Goal: Task Accomplishment & Management: Manage account settings

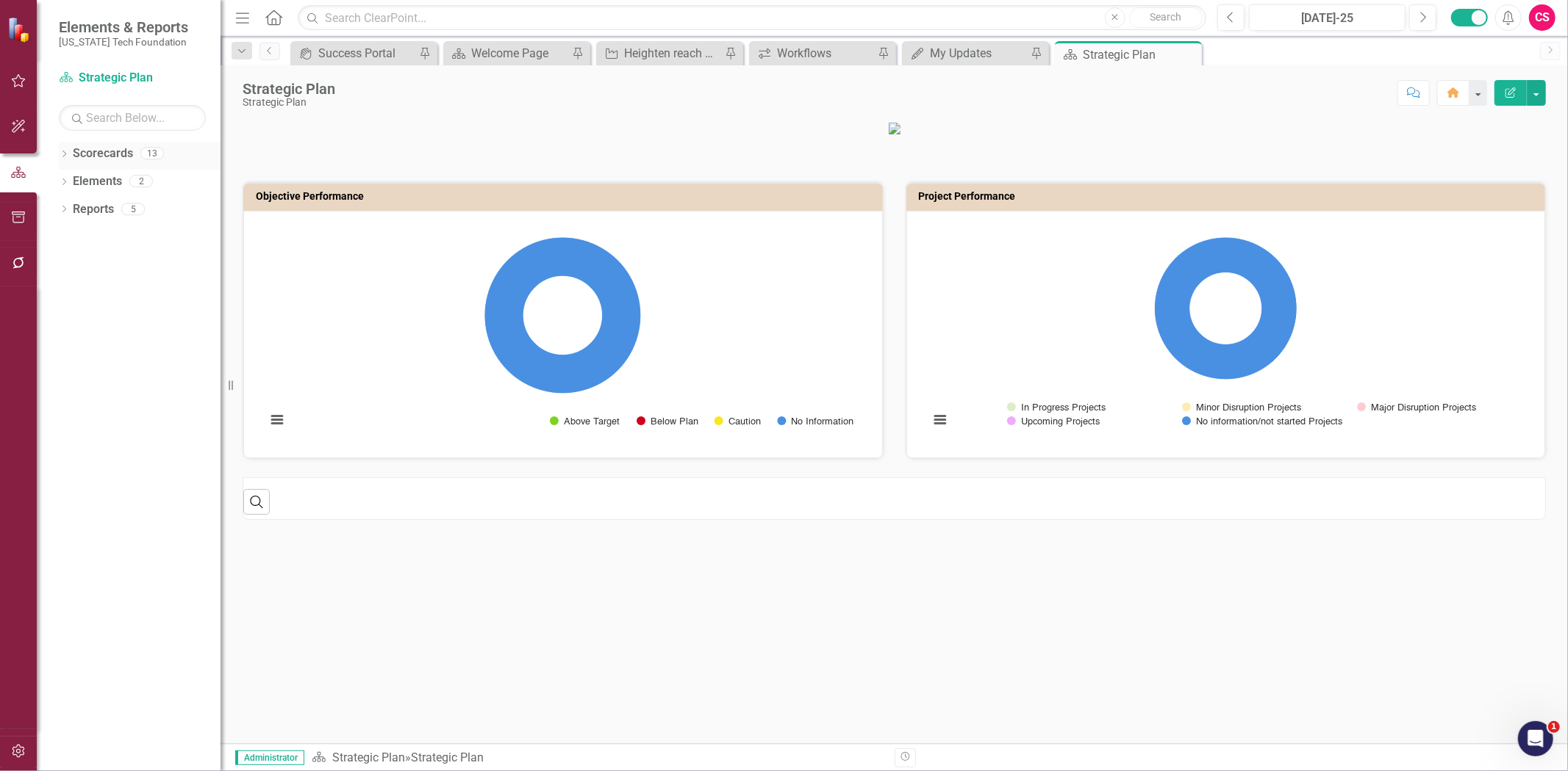
click at [111, 150] on link "Scorecards" at bounding box center [103, 154] width 61 height 17
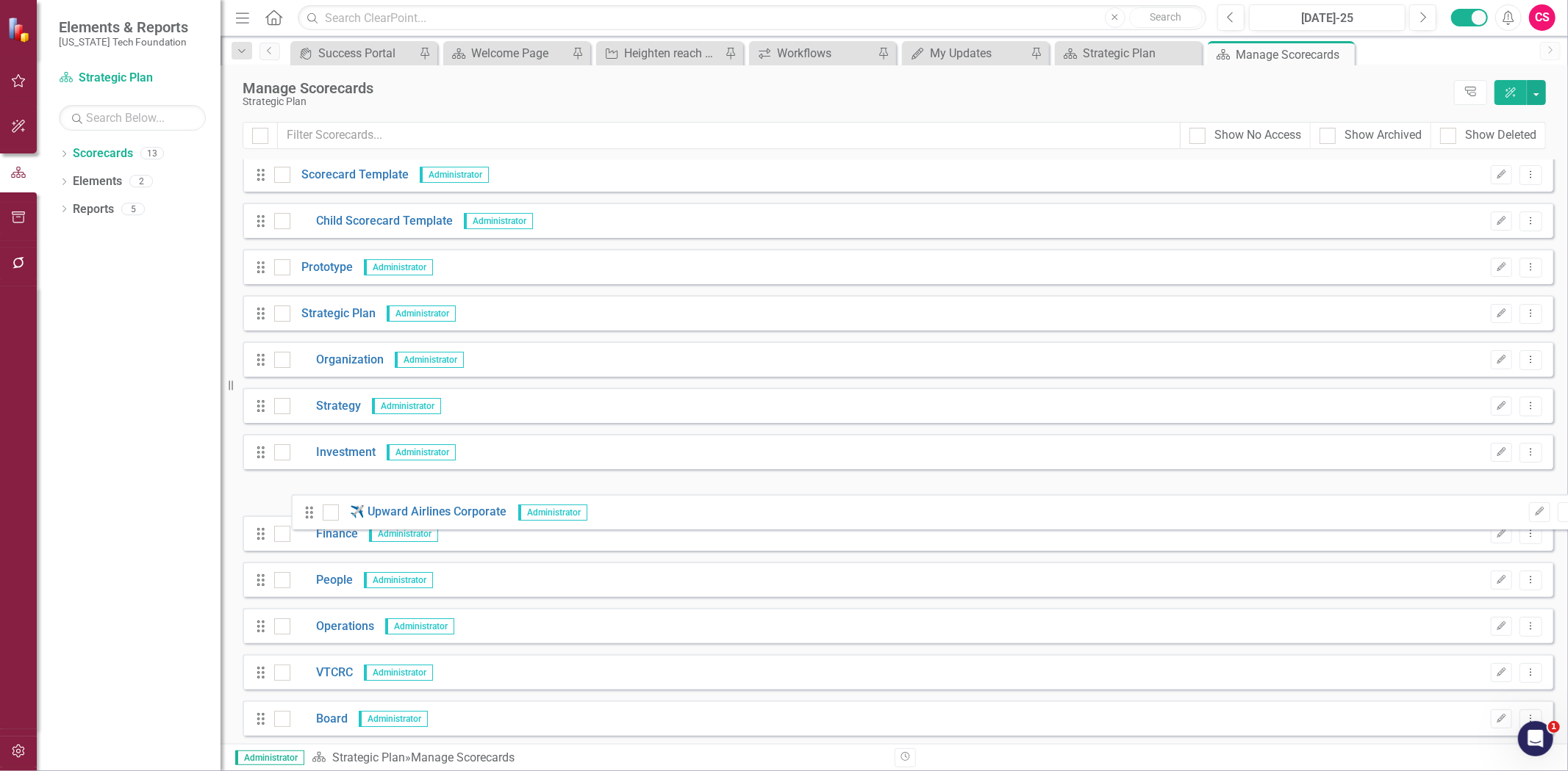
scroll to position [18, 0]
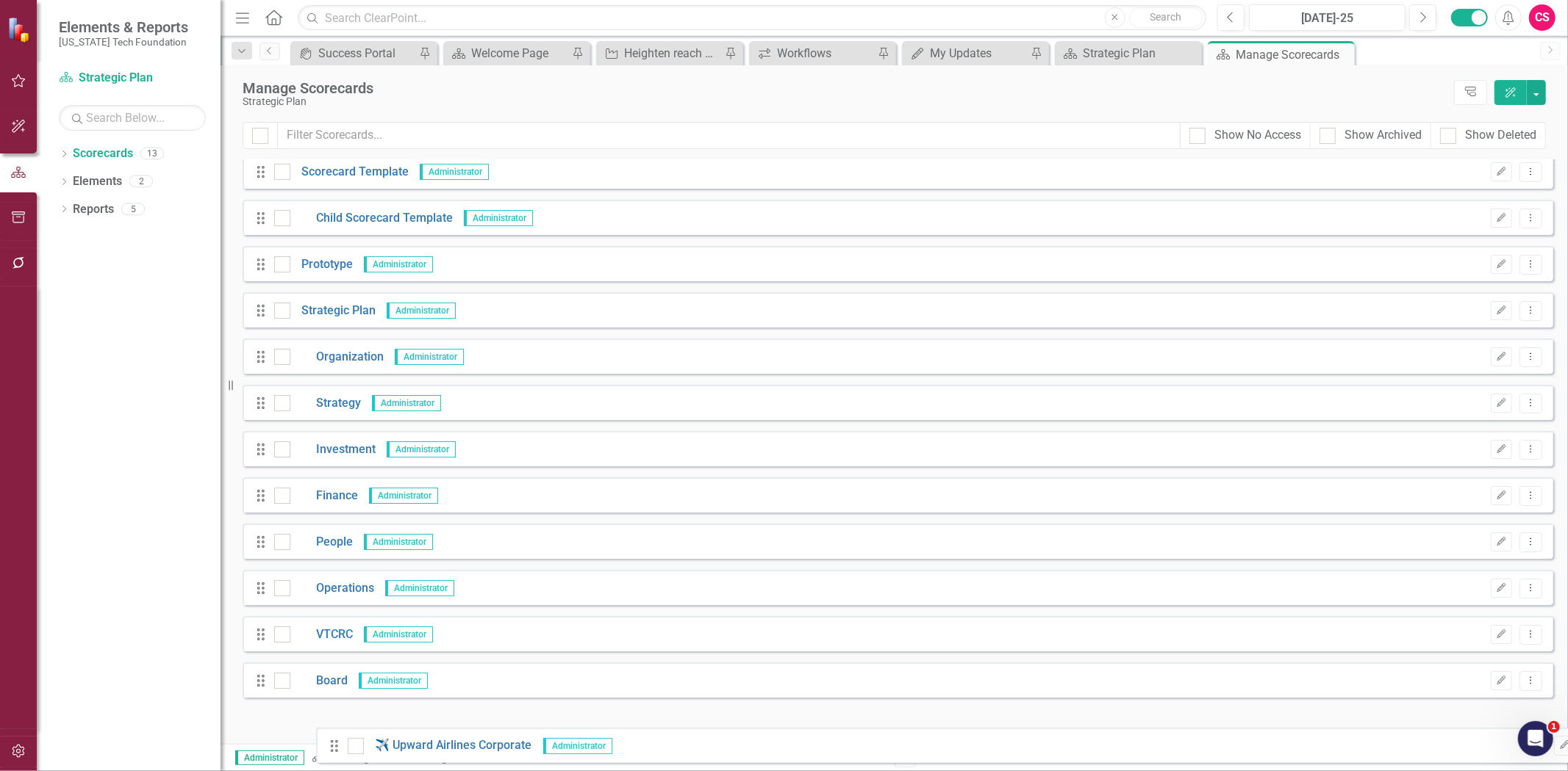
drag, startPoint x: 258, startPoint y: 183, endPoint x: 331, endPoint y: 751, distance: 572.7
click at [331, 751] on div "Menu Home Search Close Search Previous [DATE]-25 Next Alerts CS User Edit Profi…" at bounding box center [894, 385] width 1348 height 771
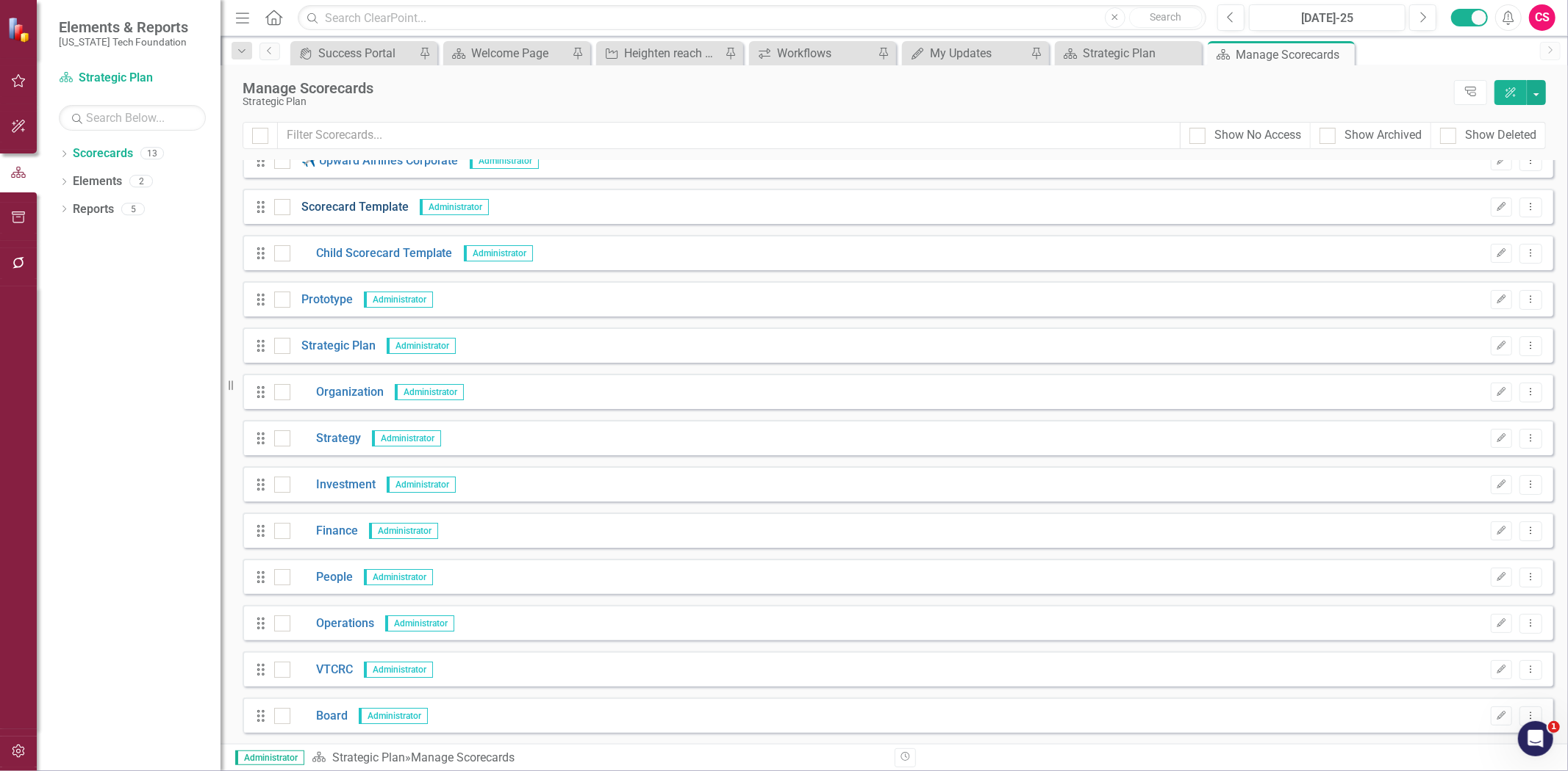
scroll to position [0, 0]
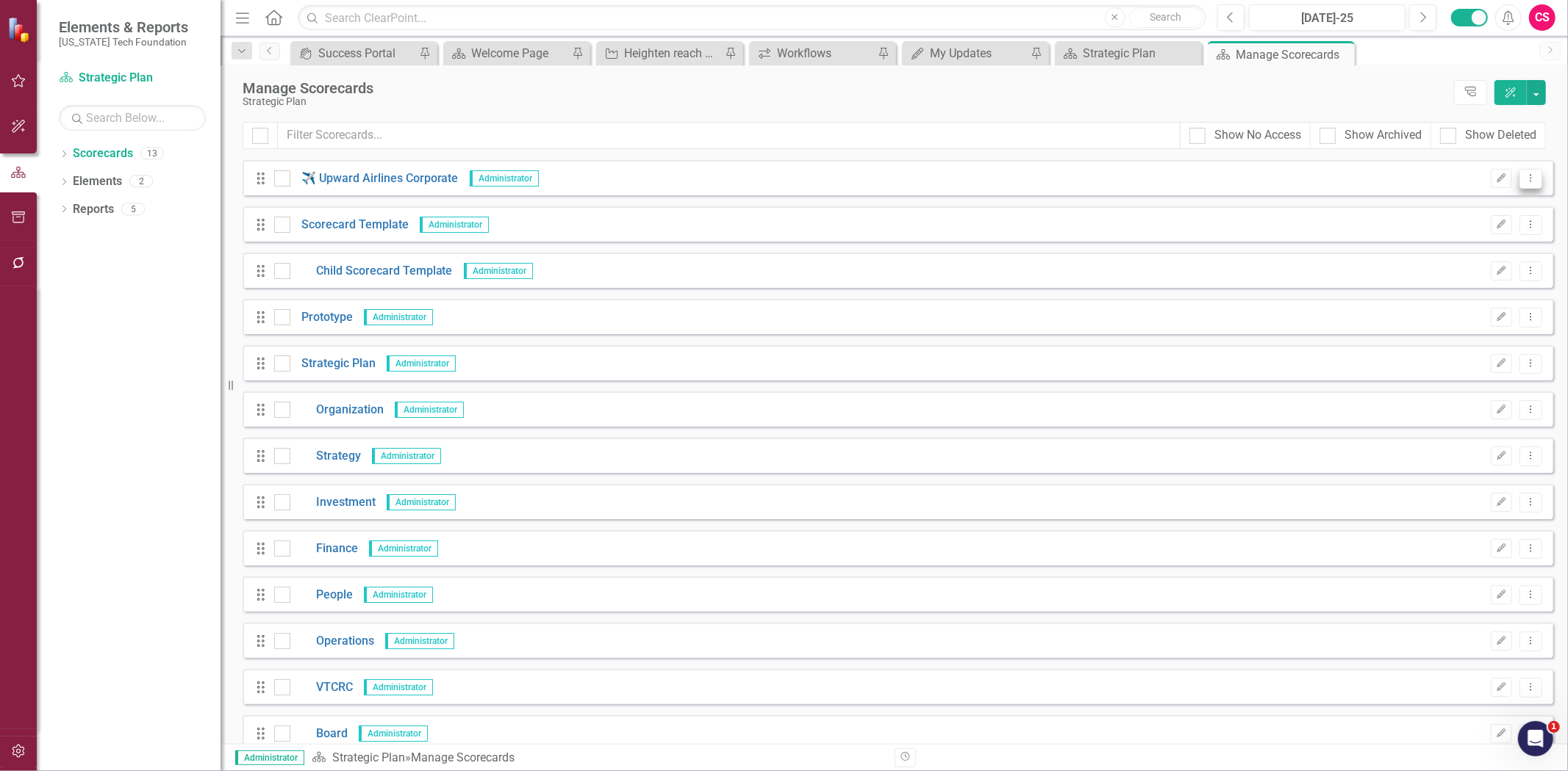
click at [1524, 182] on icon "Dropdown Menu" at bounding box center [1530, 177] width 13 height 9
click at [1481, 215] on link "Edit Edit Scorecard" at bounding box center [1449, 203] width 162 height 27
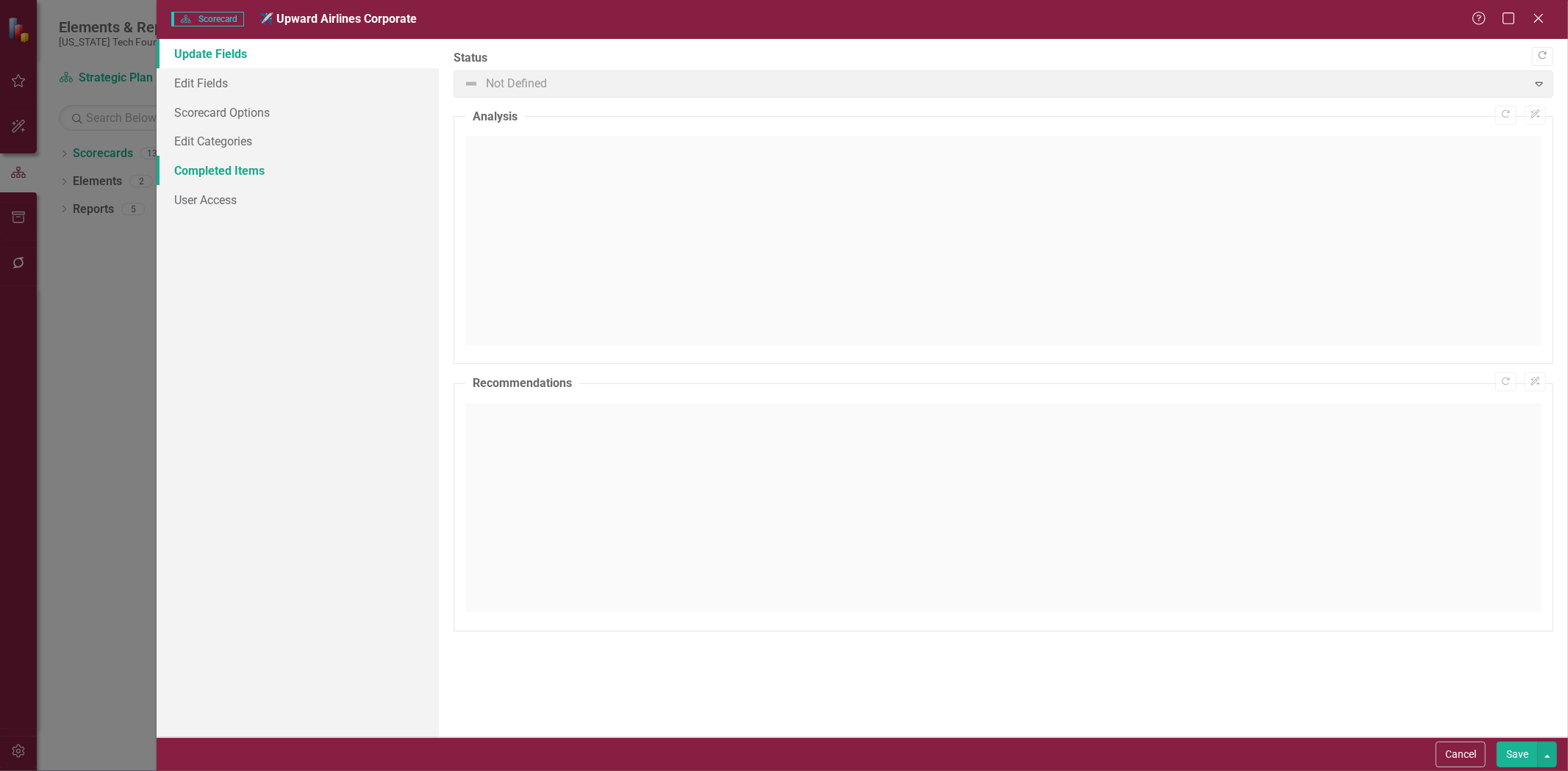
click at [273, 167] on link "Completed Items" at bounding box center [298, 170] width 283 height 29
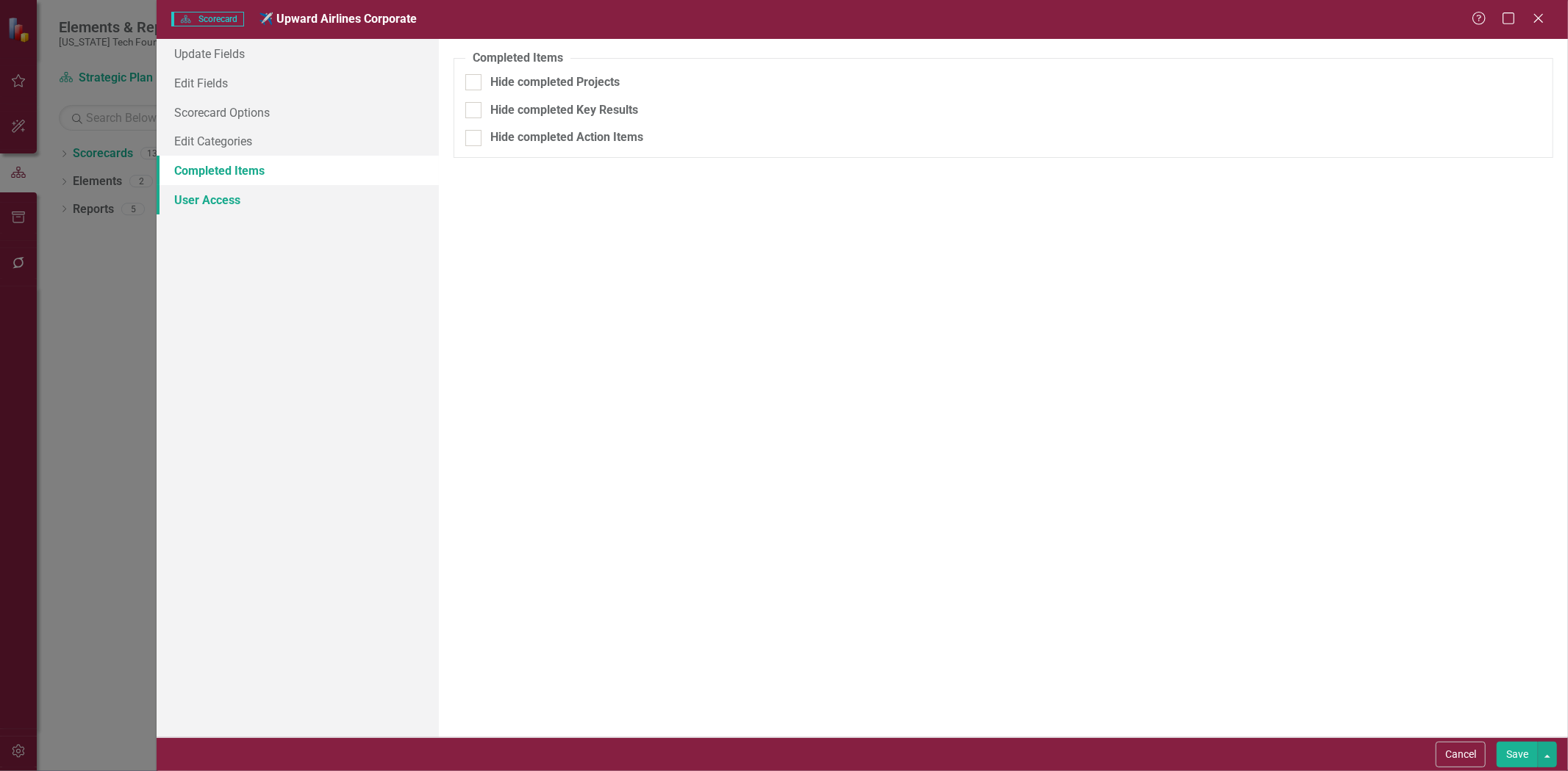
click at [274, 196] on link "User Access" at bounding box center [298, 199] width 283 height 29
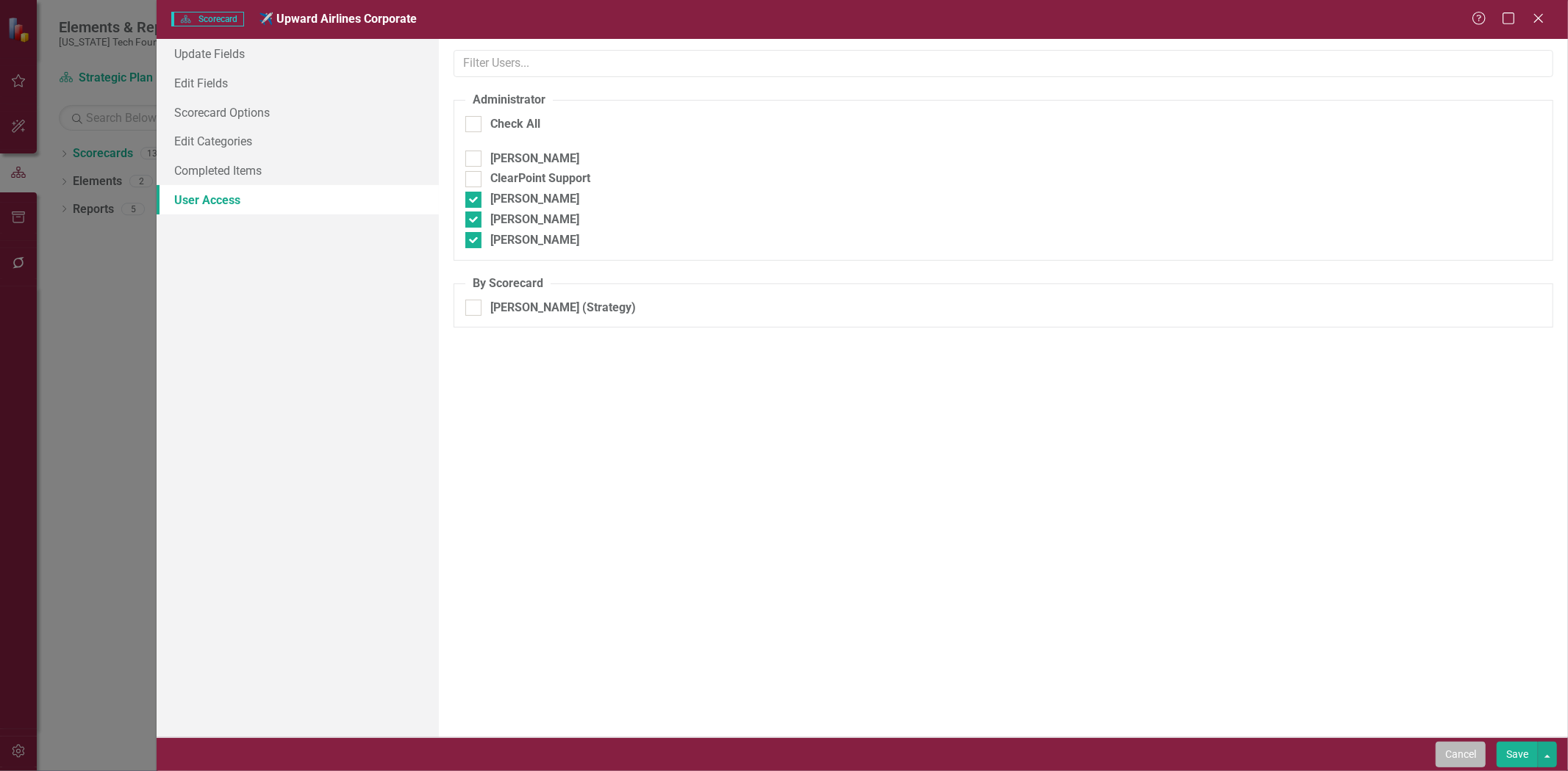
click at [1470, 744] on button "Cancel" at bounding box center [1459, 754] width 50 height 26
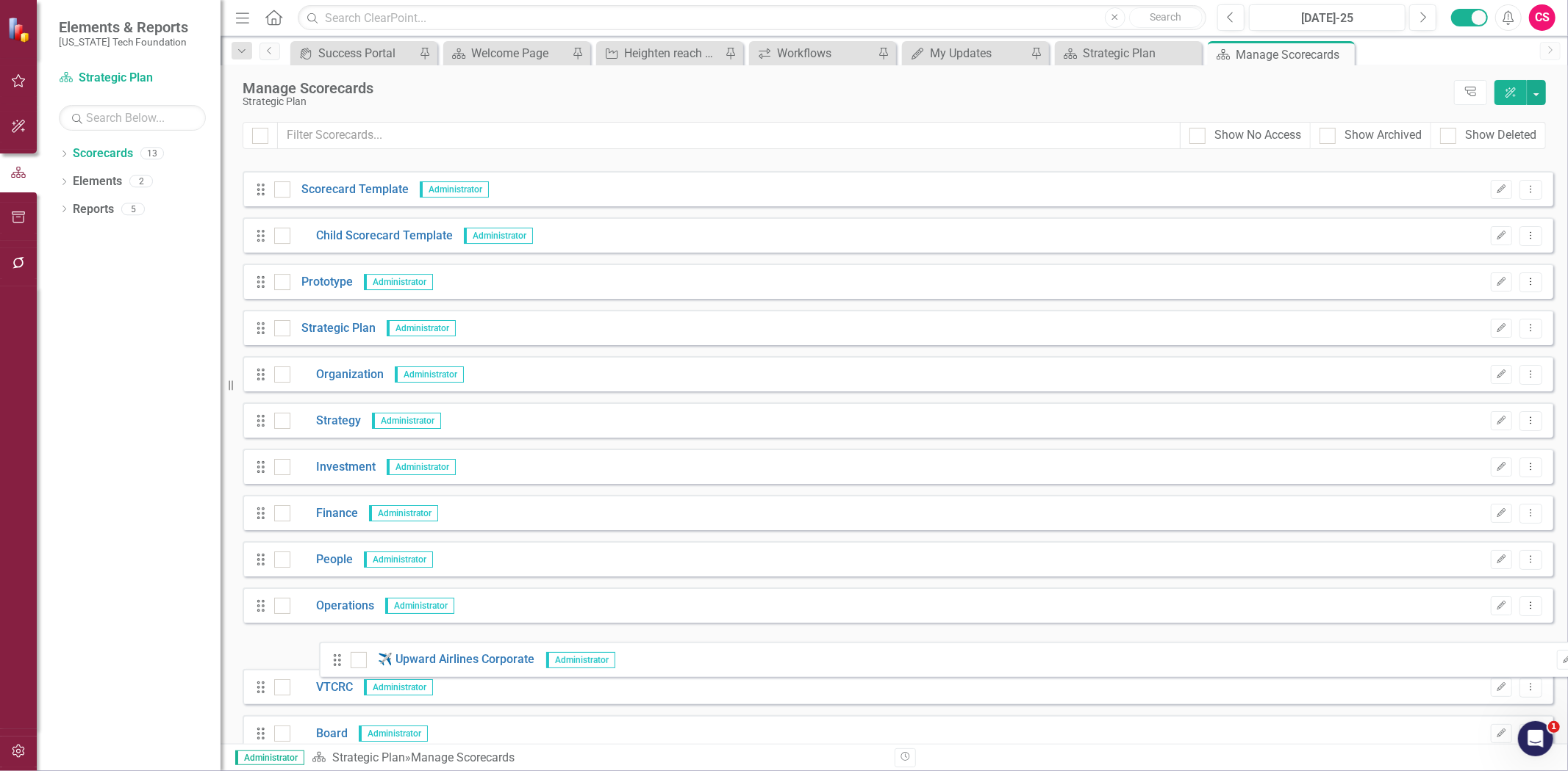
scroll to position [18, 0]
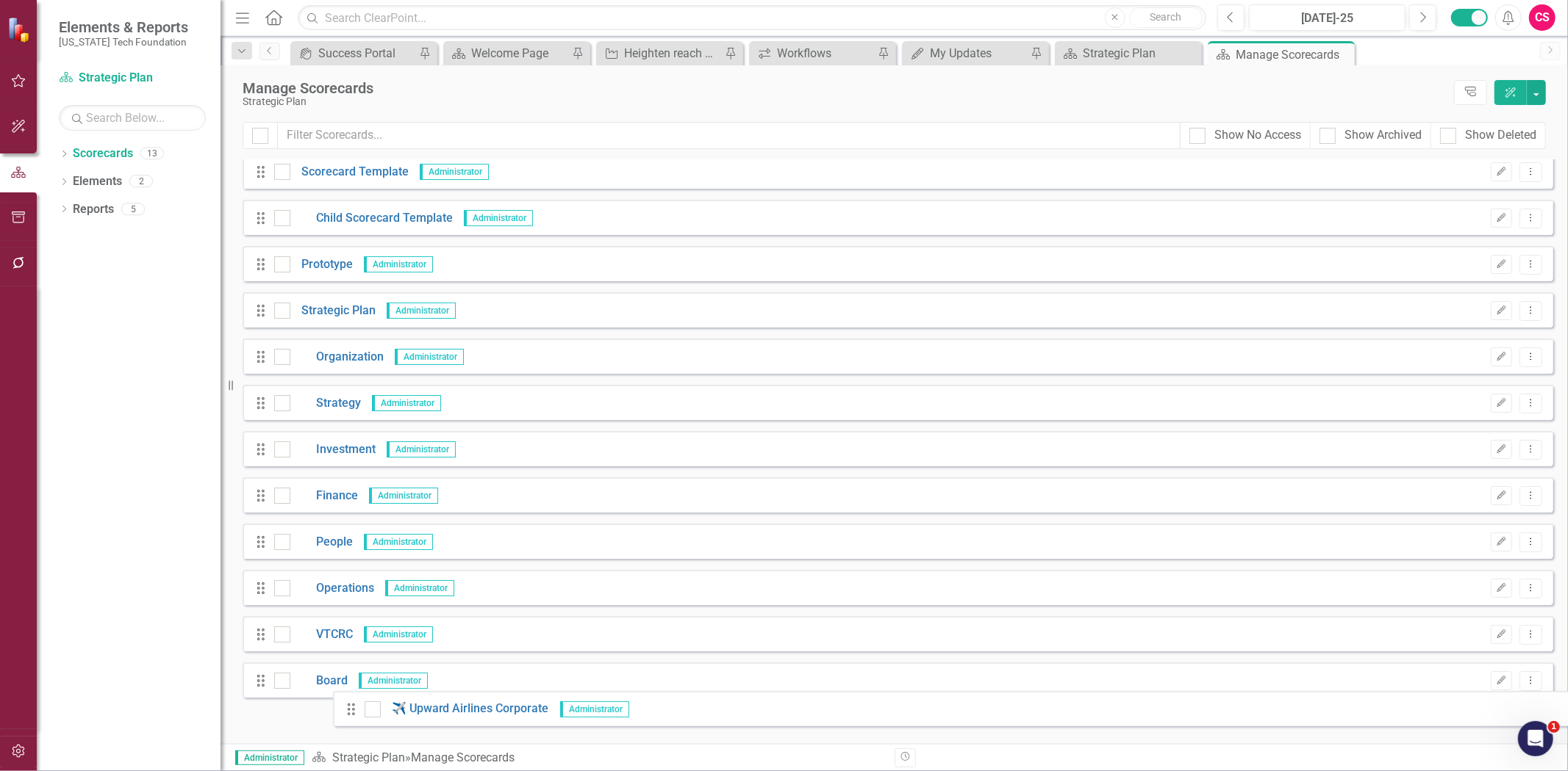
drag, startPoint x: 265, startPoint y: 173, endPoint x: 353, endPoint y: 705, distance: 539.2
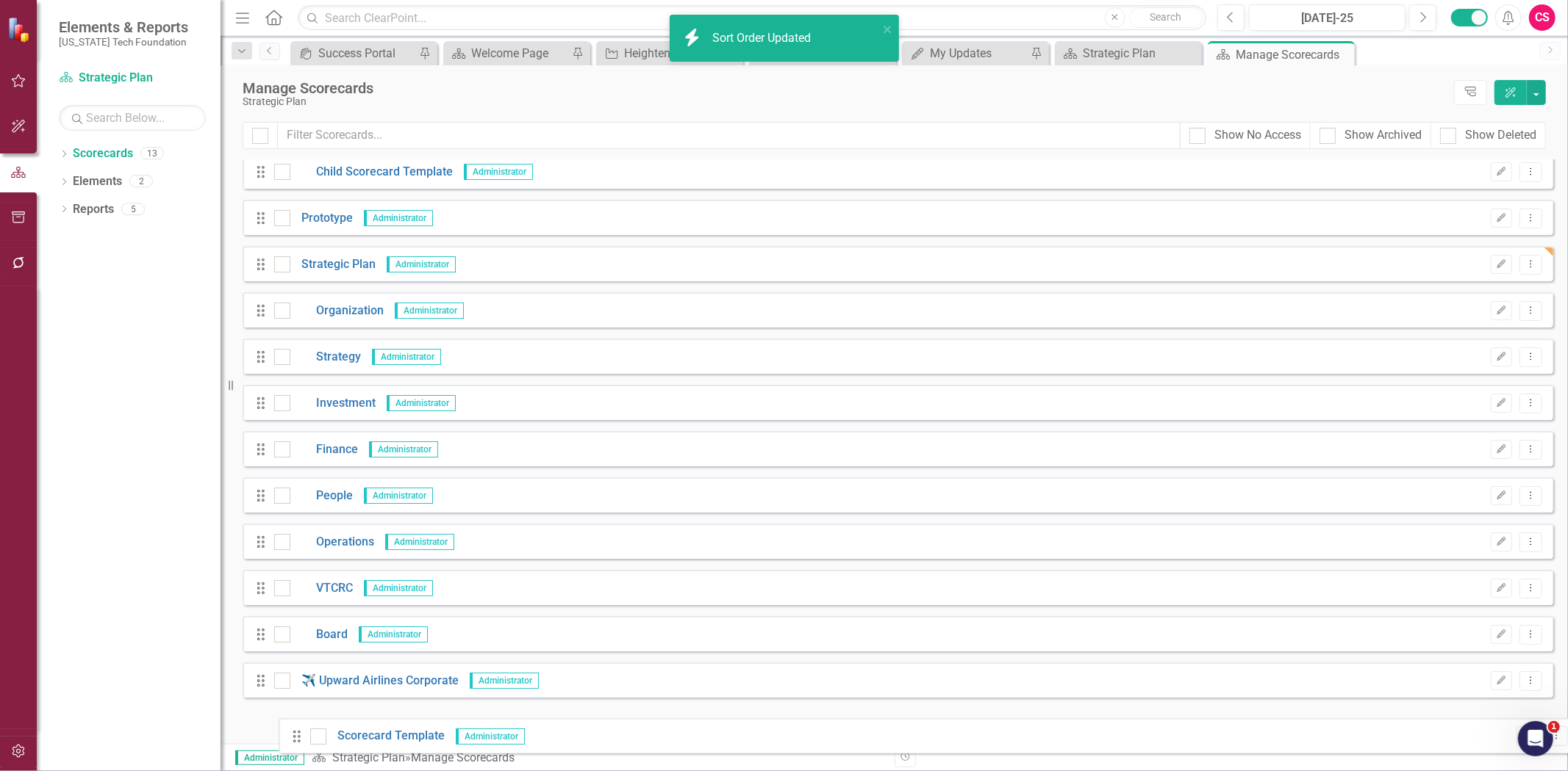
drag, startPoint x: 268, startPoint y: 178, endPoint x: 299, endPoint y: 717, distance: 539.9
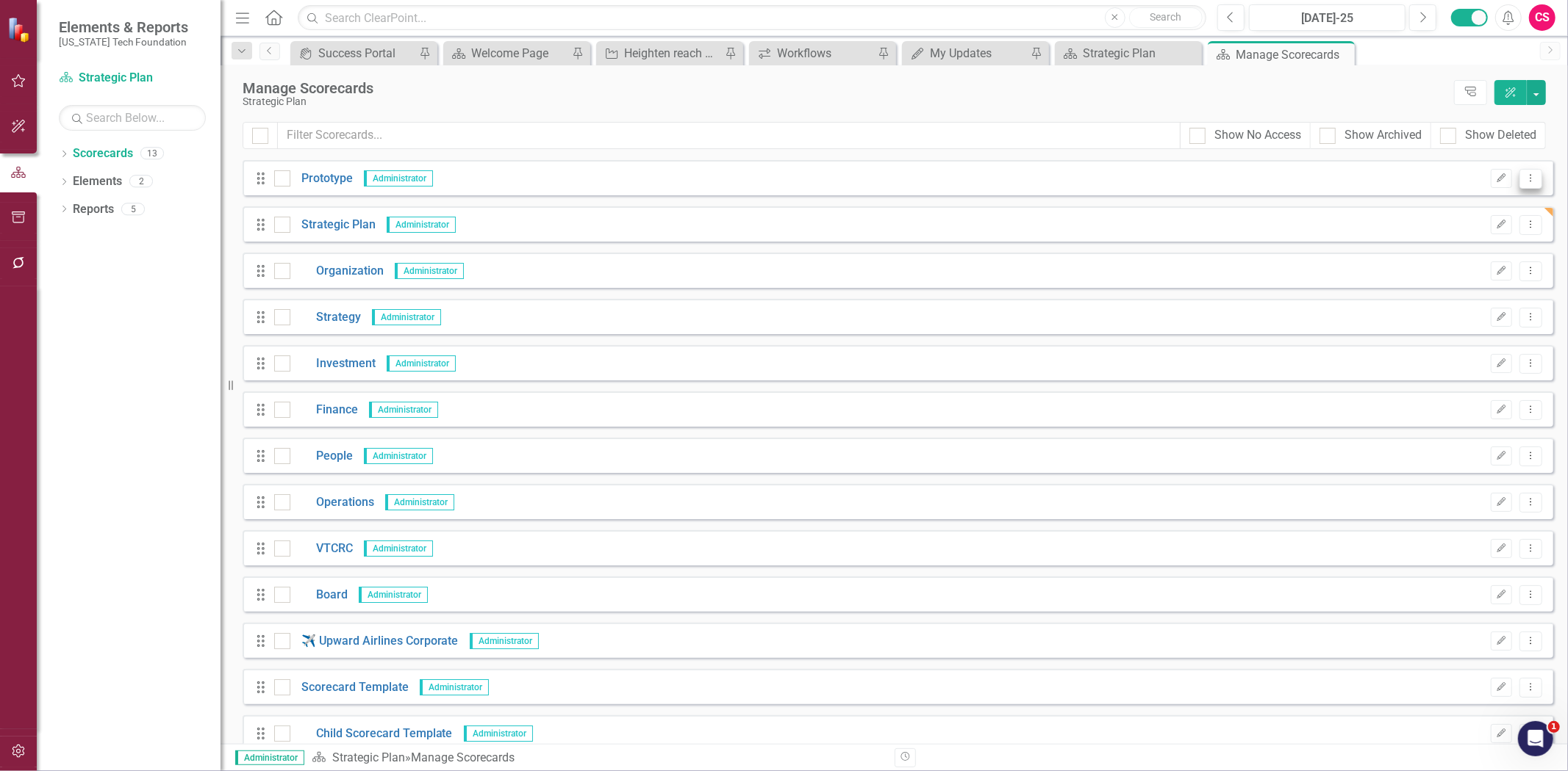
click at [1524, 173] on icon "Dropdown Menu" at bounding box center [1530, 177] width 13 height 9
click at [1443, 207] on link "Edit Edit Scorecard" at bounding box center [1449, 203] width 162 height 27
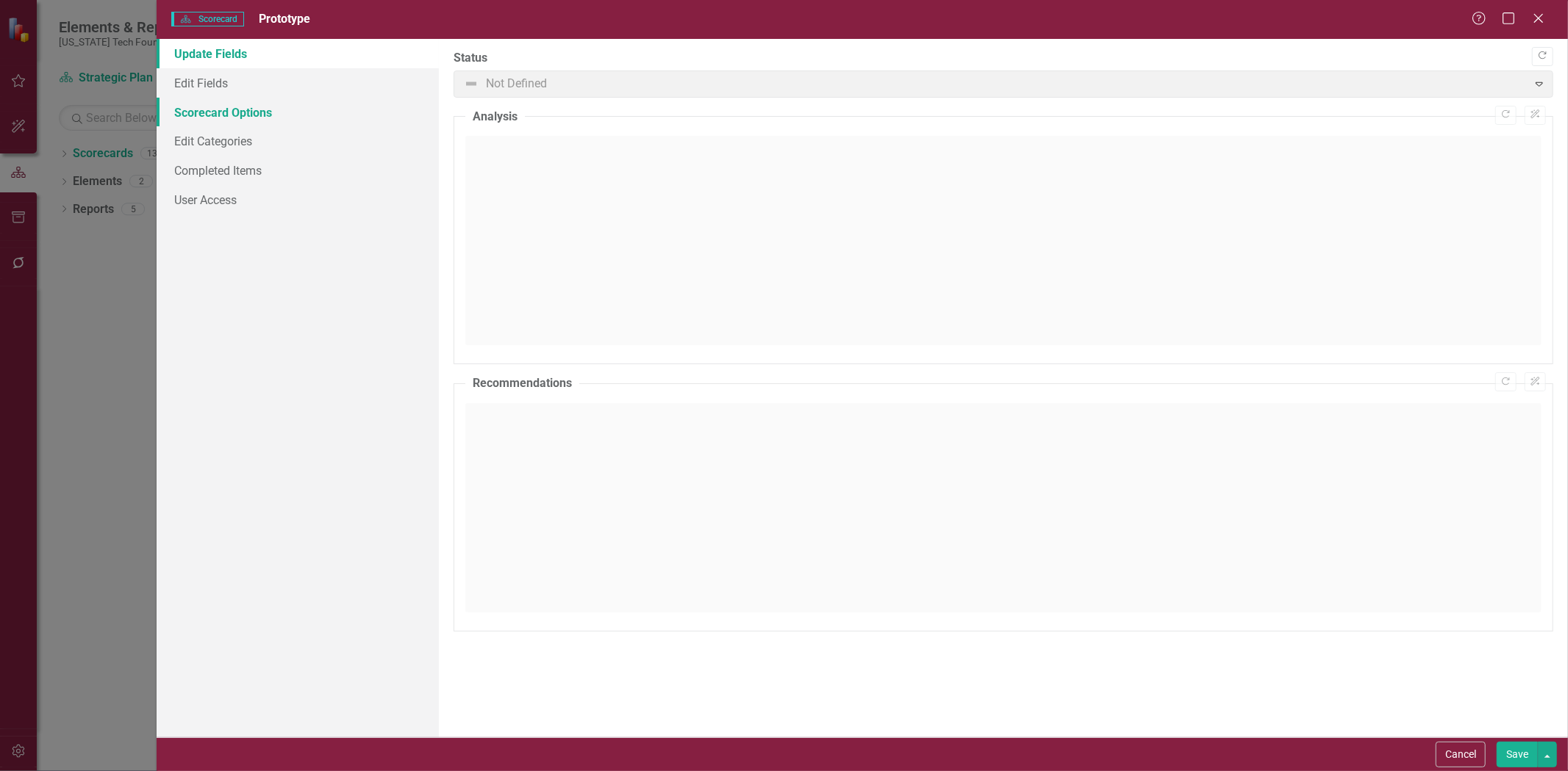
click at [271, 108] on link "Scorecard Options" at bounding box center [298, 112] width 283 height 29
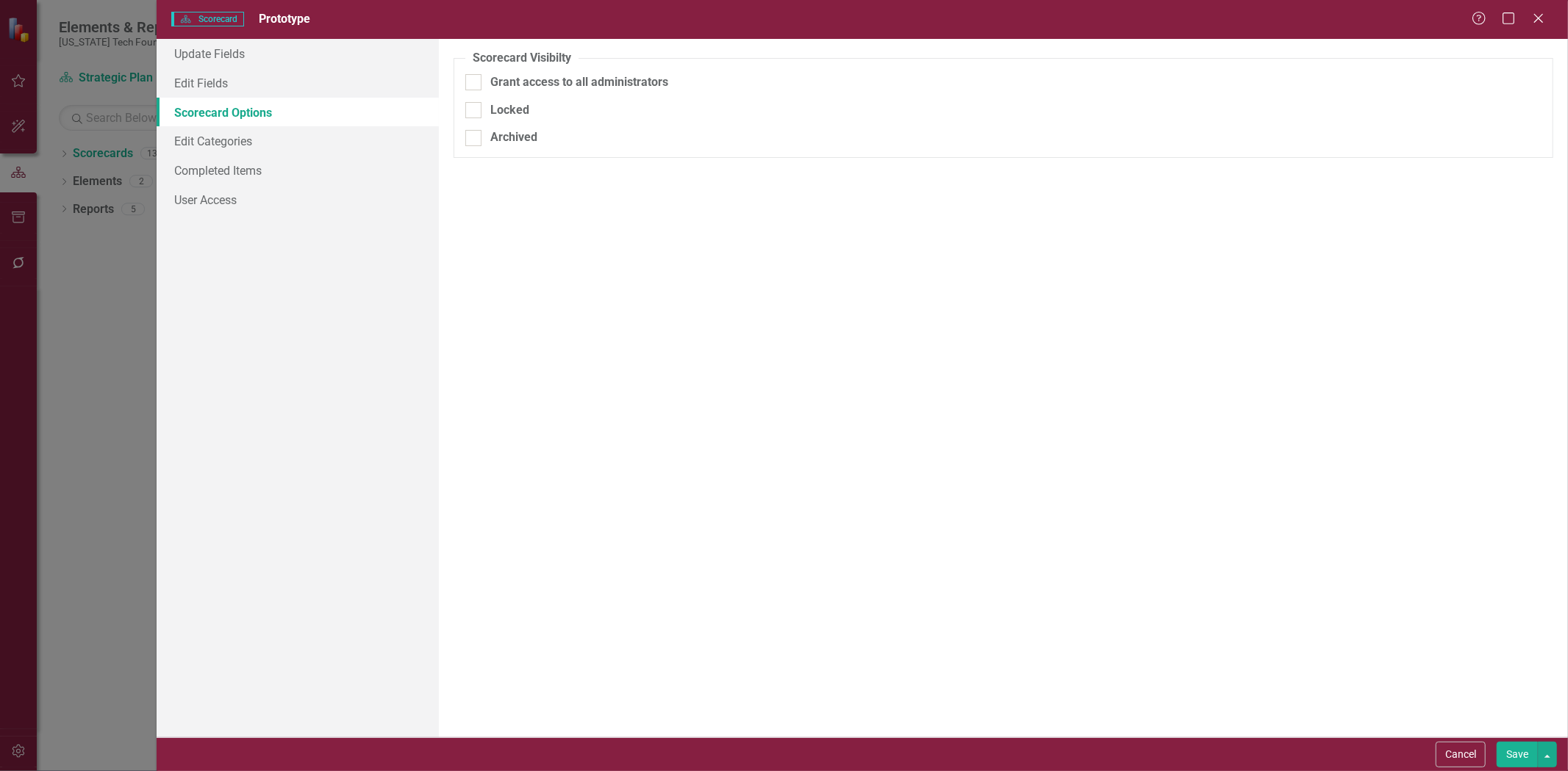
click at [533, 147] on fieldset "Scorecard Visibilty Grant access to all administrators Locked Archived" at bounding box center [1003, 103] width 1099 height 108
click at [532, 140] on div "Archived" at bounding box center [514, 138] width 47 height 17
click at [474, 140] on input "Archived" at bounding box center [469, 135] width 9 height 9
checkbox input "true"
click at [1518, 747] on button "Save" at bounding box center [1517, 754] width 41 height 26
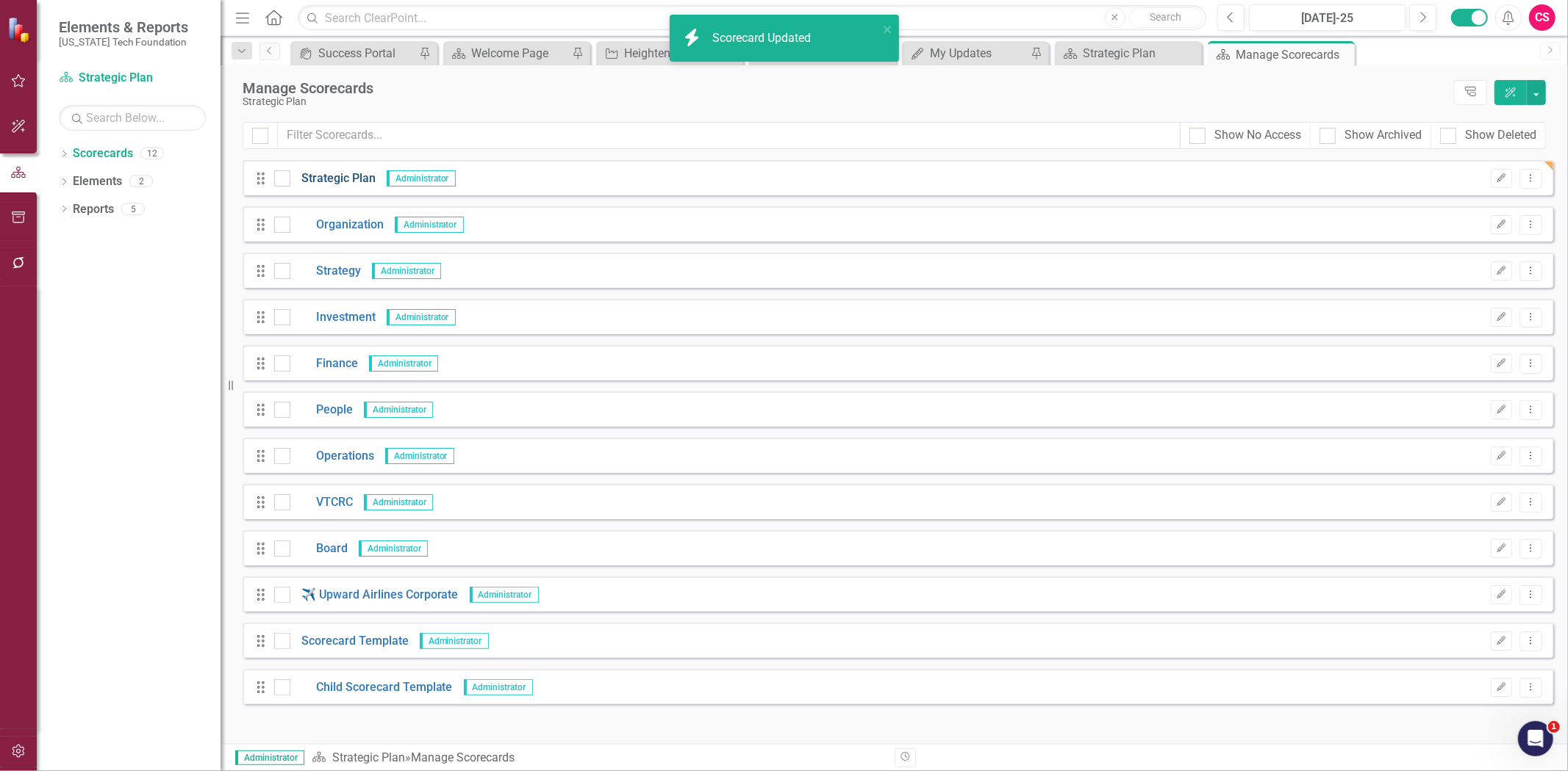
click at [338, 172] on link "Strategic Plan" at bounding box center [332, 179] width 85 height 17
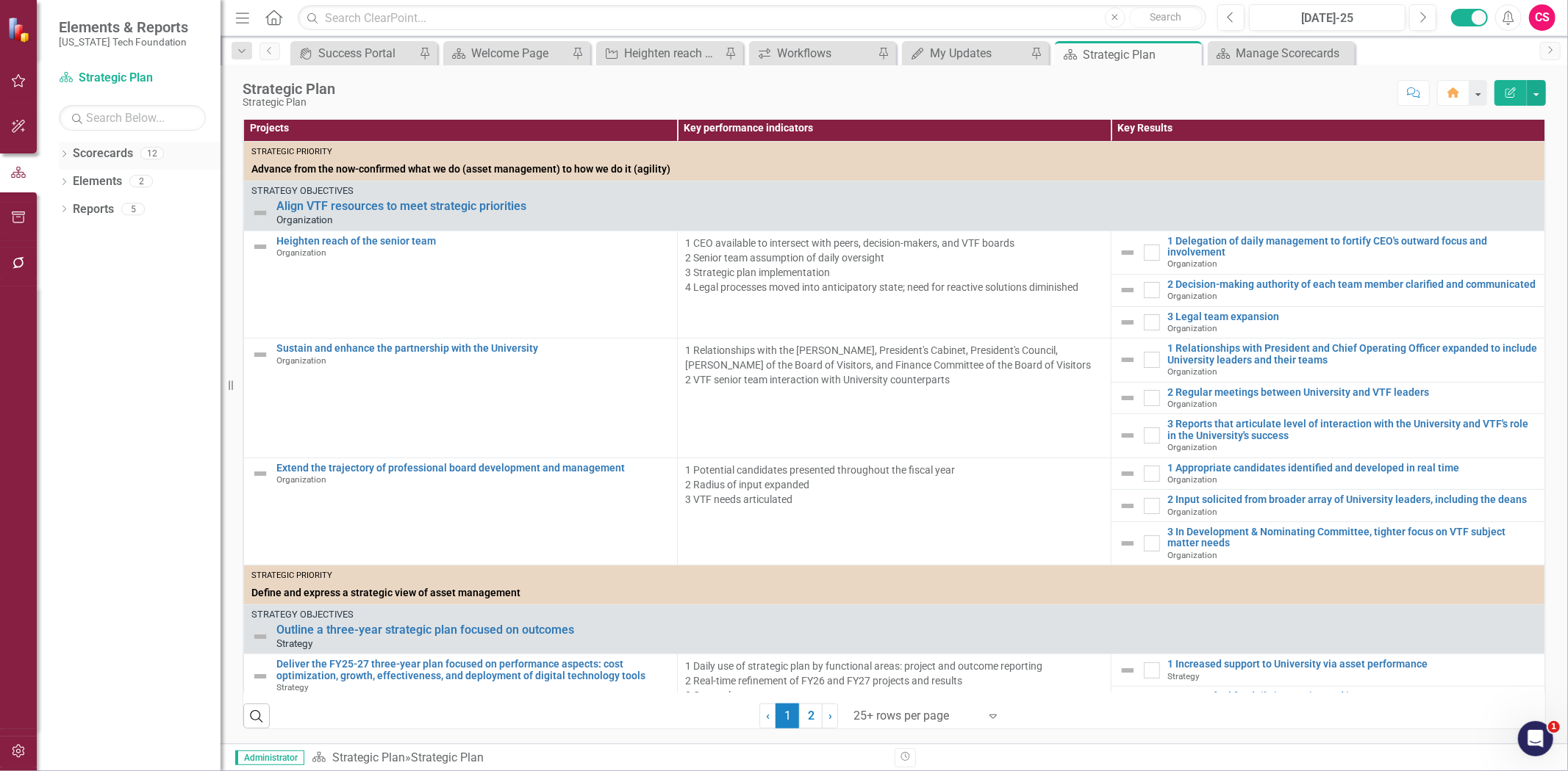
click at [106, 145] on link "Scorecards" at bounding box center [103, 154] width 61 height 17
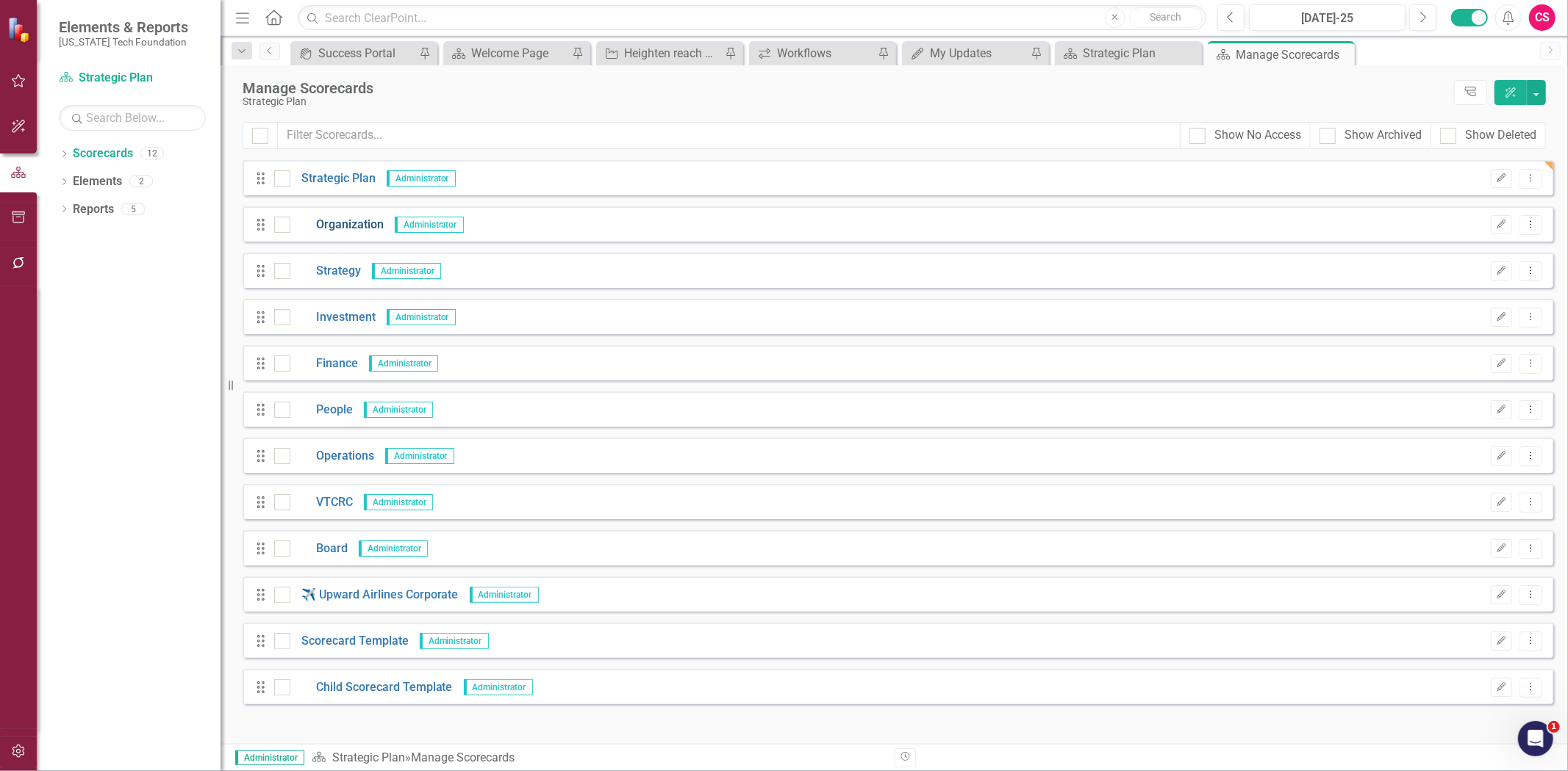
click at [351, 228] on link "Organization" at bounding box center [336, 225] width 93 height 17
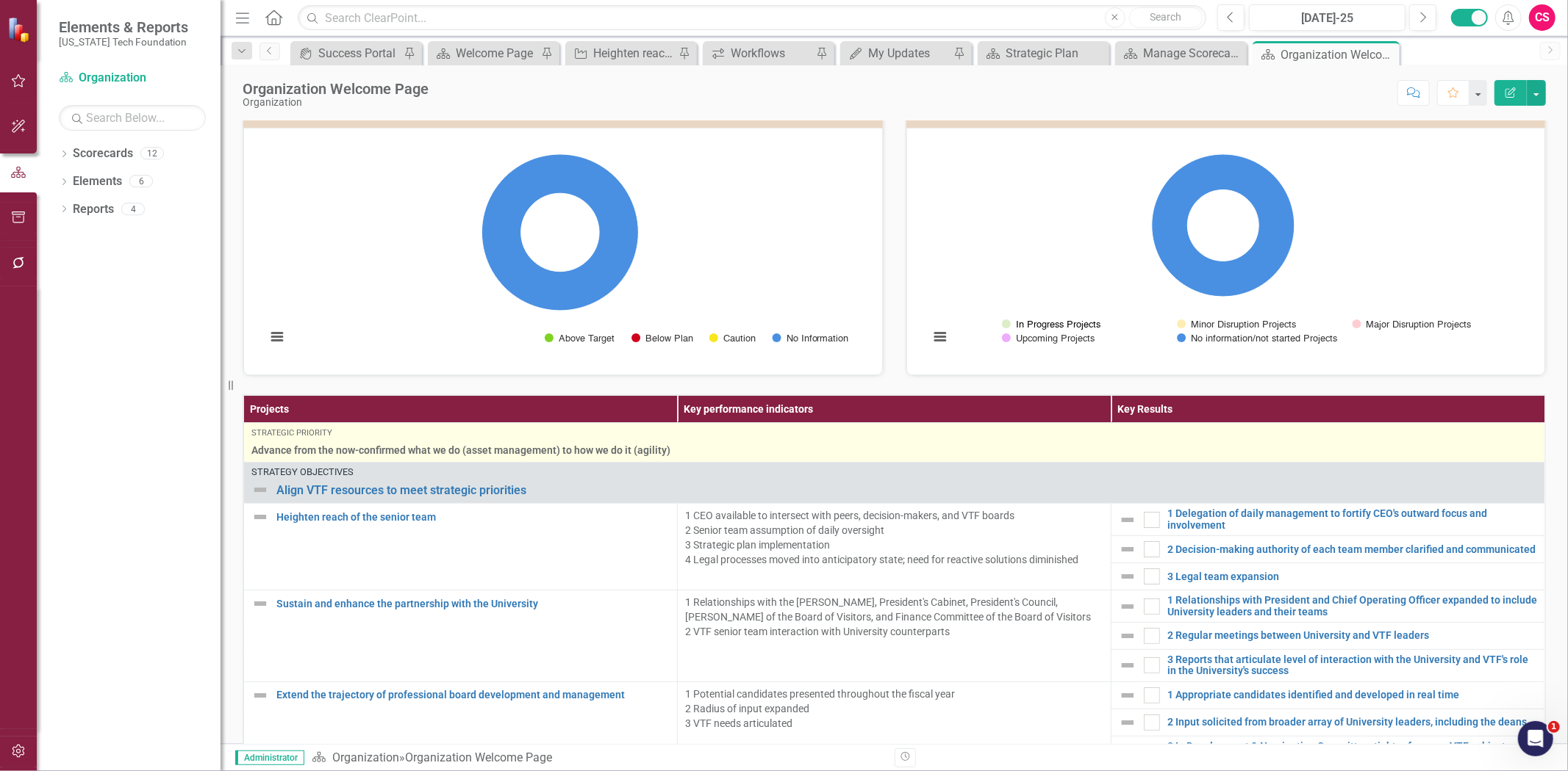
scroll to position [160, 0]
